Goal: Transaction & Acquisition: Purchase product/service

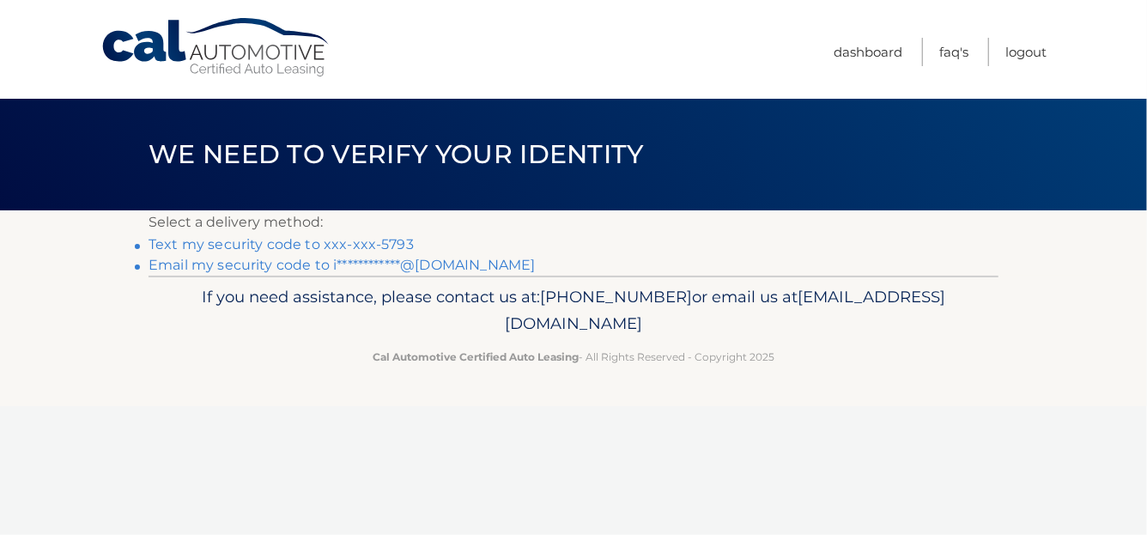
click at [368, 241] on link "Text my security code to xxx-xxx-5793" at bounding box center [281, 244] width 265 height 16
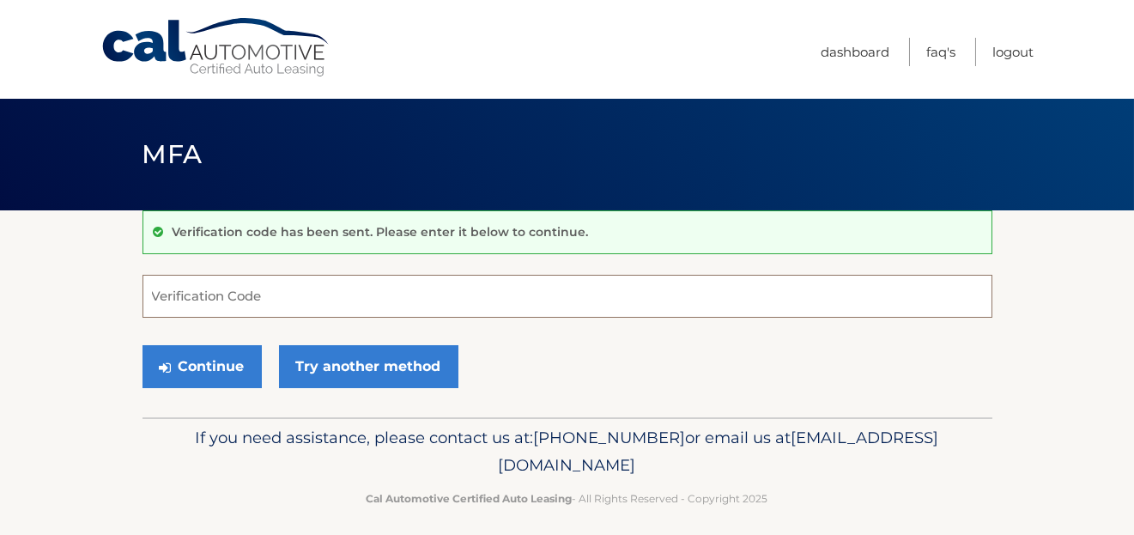
click at [220, 302] on input "Verification Code" at bounding box center [568, 296] width 850 height 43
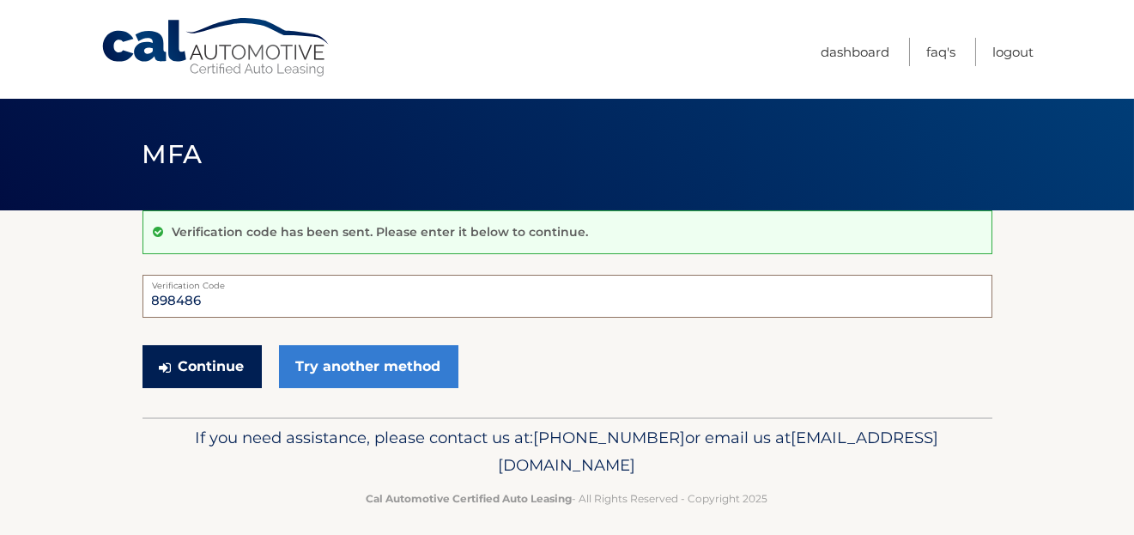
type input "898486"
click at [200, 367] on button "Continue" at bounding box center [202, 366] width 119 height 43
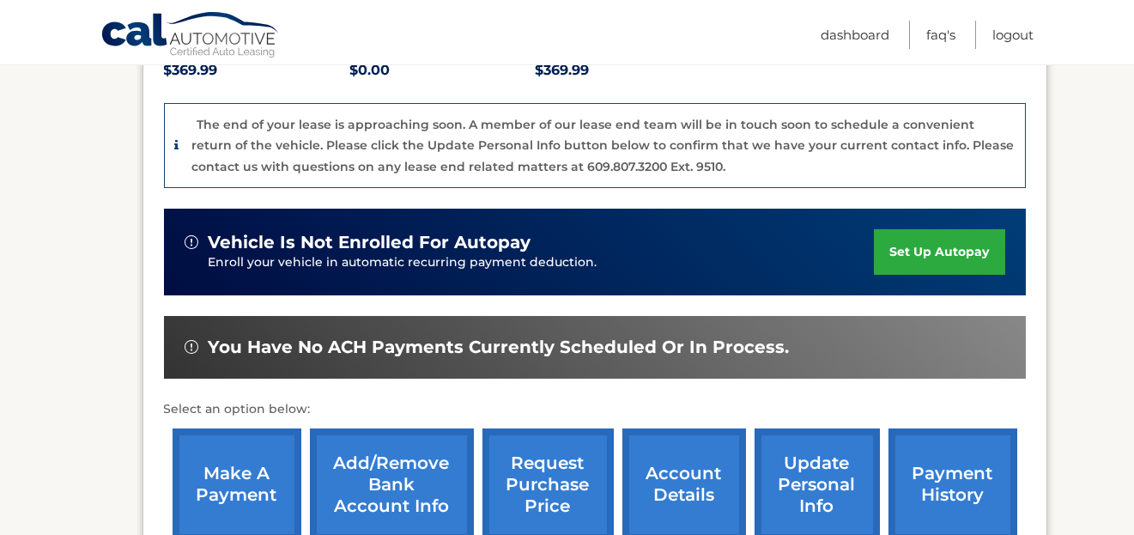
scroll to position [572, 0]
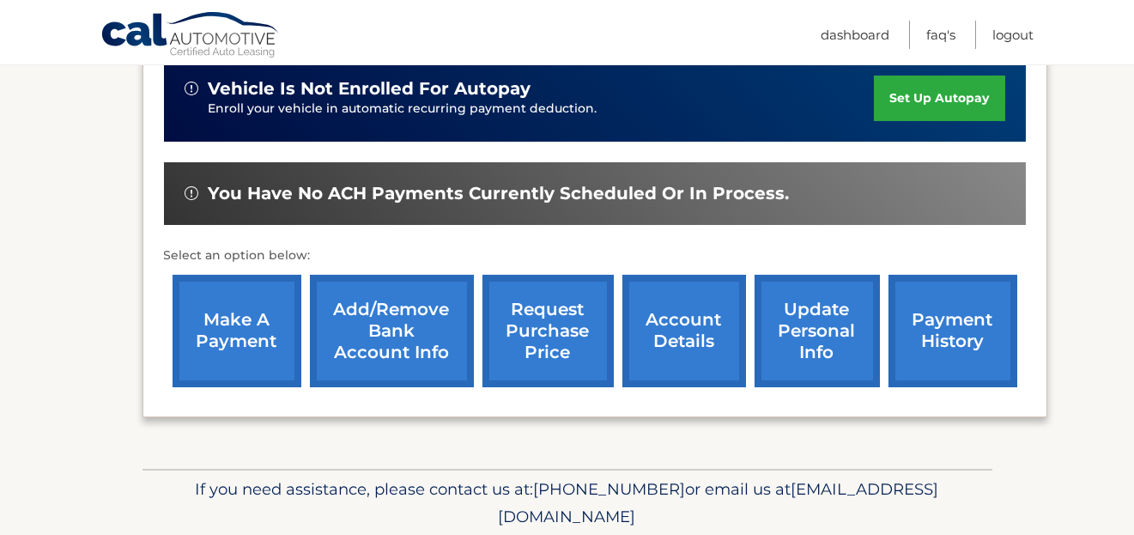
click at [237, 284] on link "make a payment" at bounding box center [237, 331] width 129 height 112
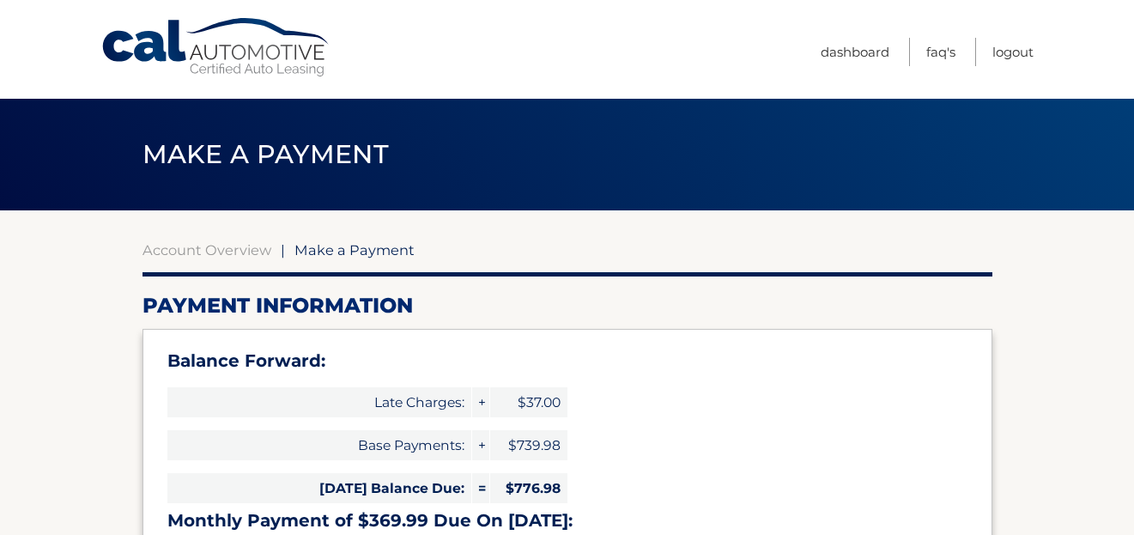
select select "ODIzOTI2YzQtMzgyNC00Y2NkLTg5MjAtYzU0NjUxNTQwMDk4"
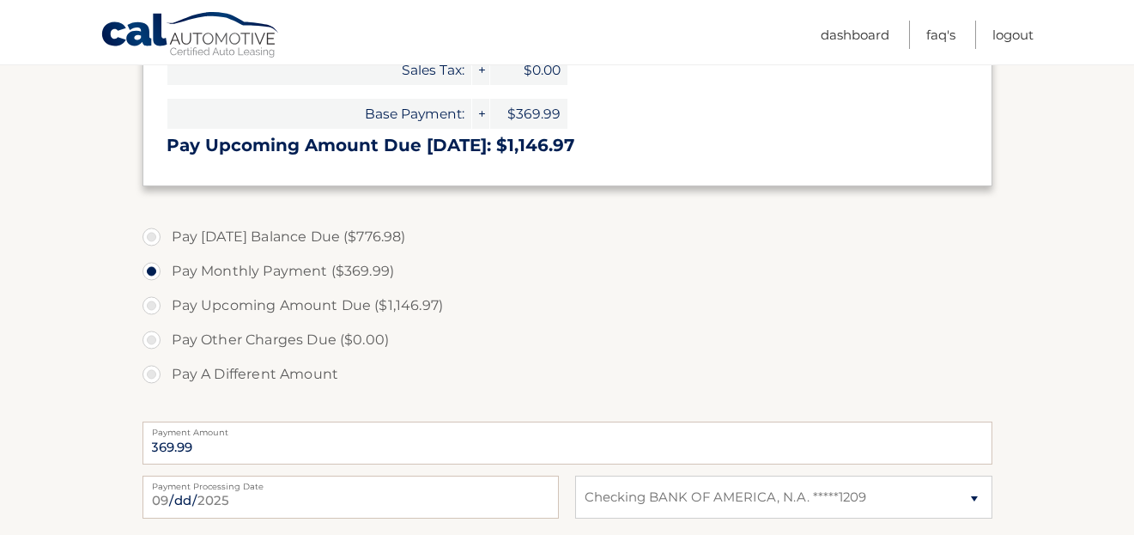
scroll to position [572, 0]
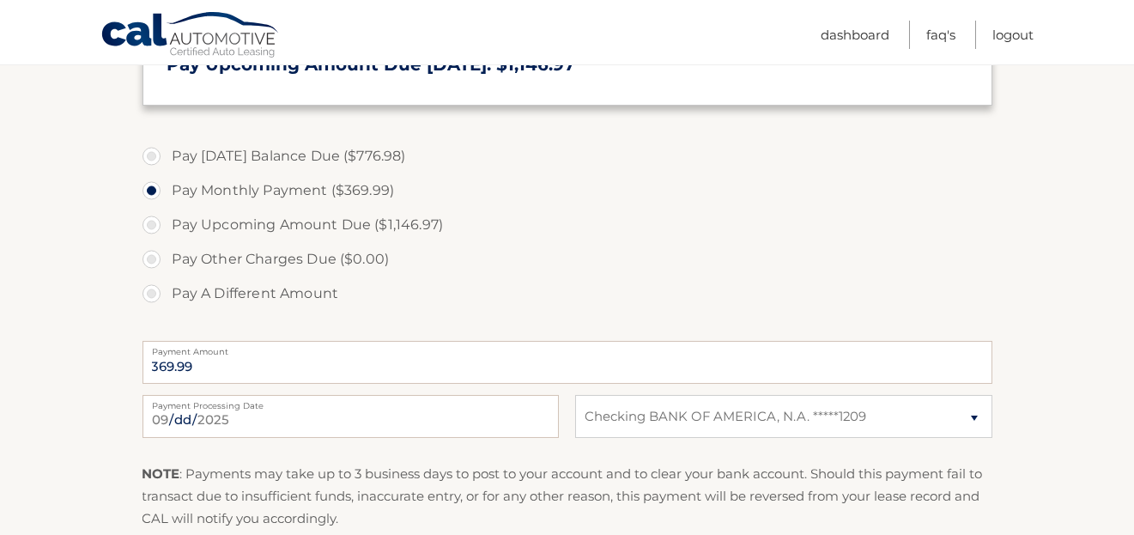
click at [272, 294] on label "Pay A Different Amount" at bounding box center [568, 293] width 850 height 34
click at [167, 294] on input "Pay A Different Amount" at bounding box center [157, 289] width 17 height 27
radio input "true"
click at [306, 370] on input "Payment Amount" at bounding box center [568, 362] width 850 height 43
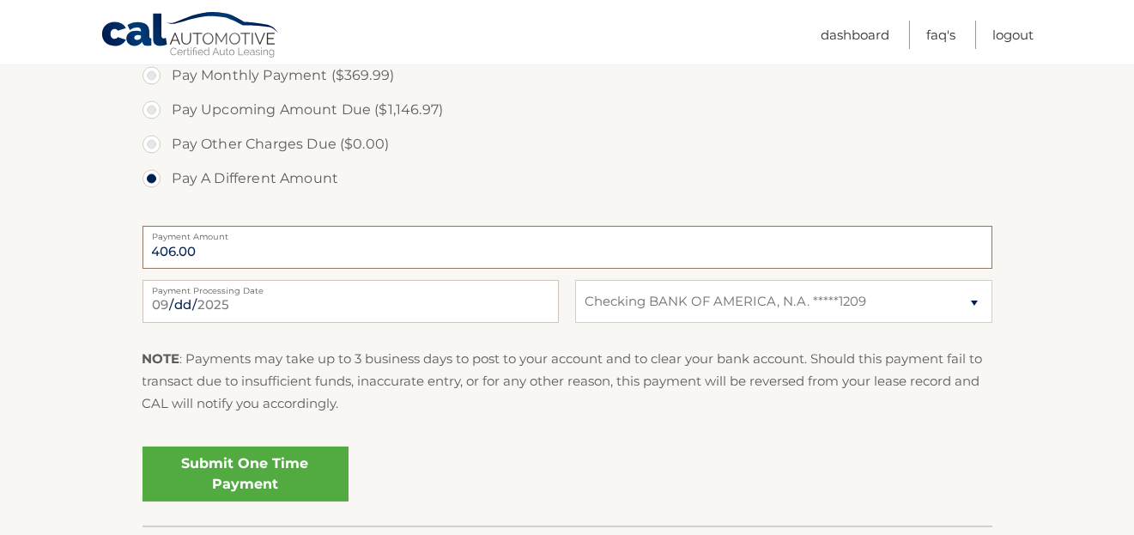
type input "406.00"
click at [263, 466] on link "Submit One Time Payment" at bounding box center [246, 473] width 206 height 55
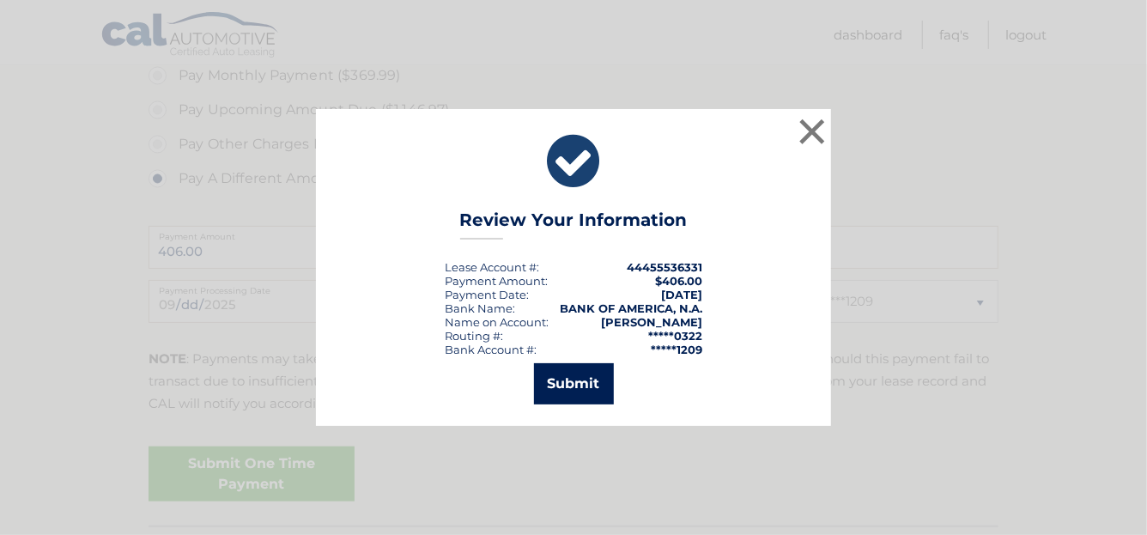
click at [584, 382] on button "Submit" at bounding box center [574, 383] width 80 height 41
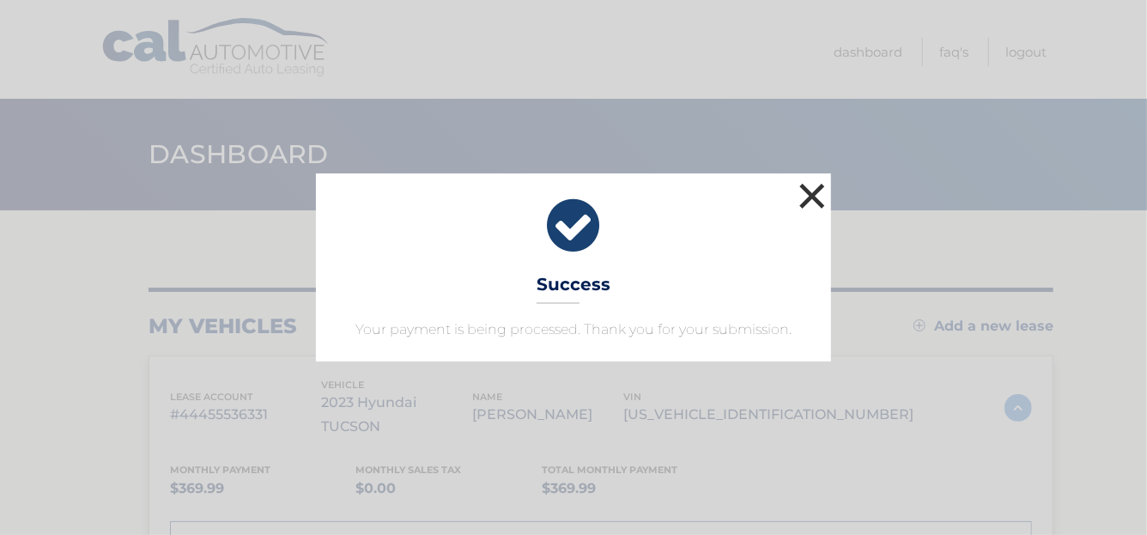
click at [813, 191] on button "×" at bounding box center [812, 196] width 34 height 34
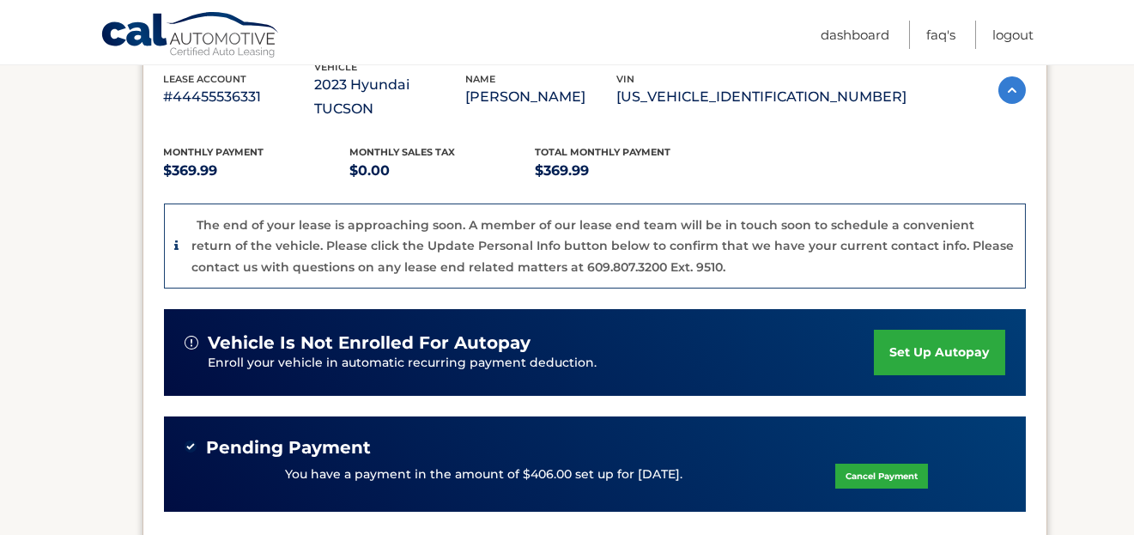
scroll to position [343, 0]
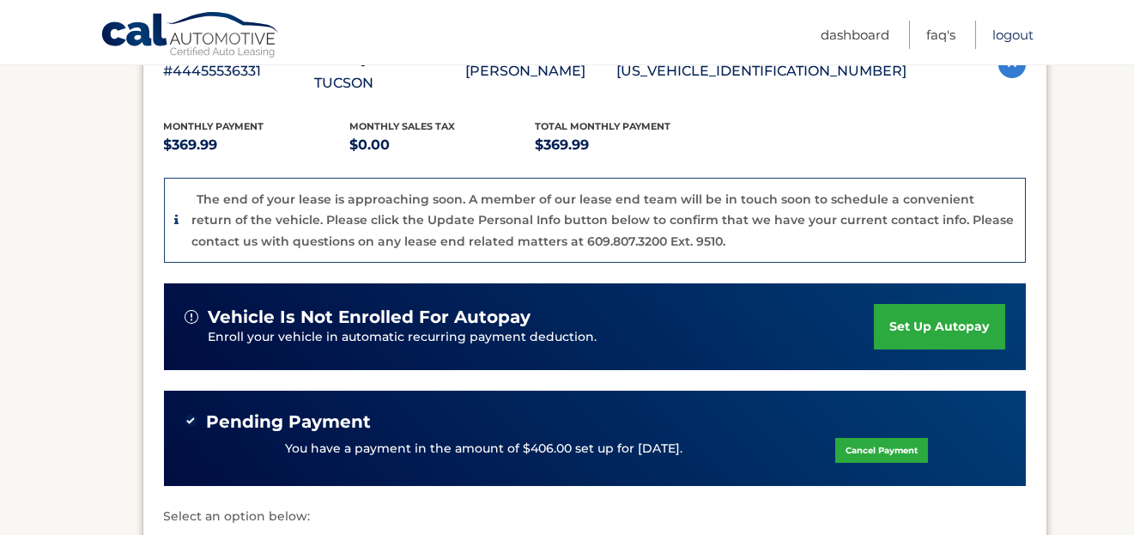
click at [1023, 44] on link "Logout" at bounding box center [1013, 35] width 41 height 28
